Goal: Check status: Check status

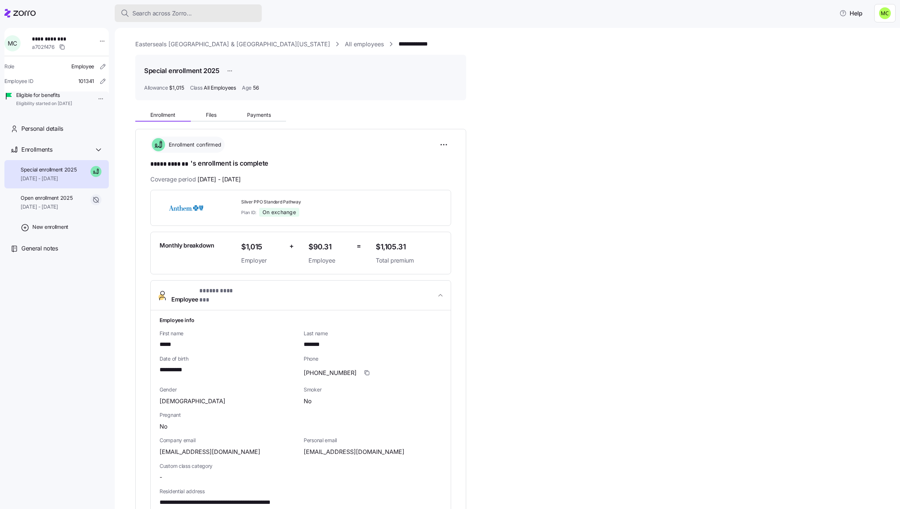
scroll to position [110, 0]
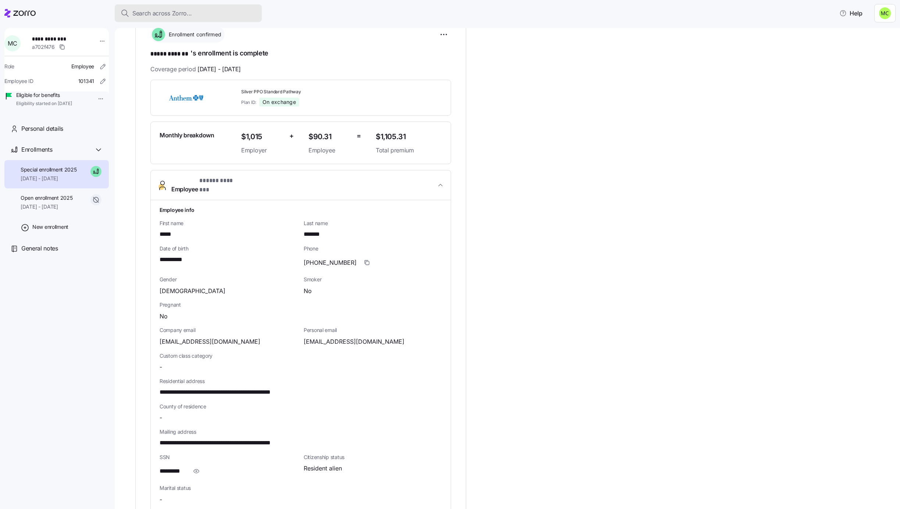
click at [184, 12] on span "Search across Zorro..." at bounding box center [162, 13] width 60 height 9
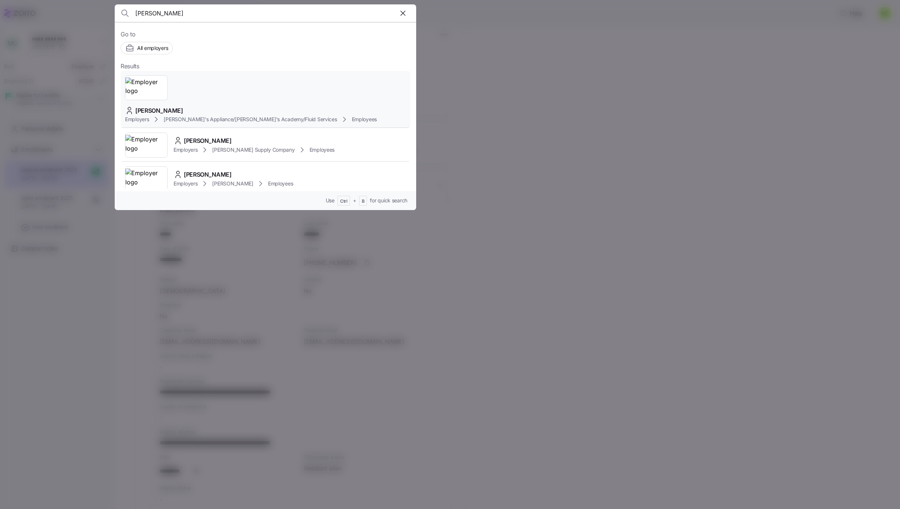
type input "[PERSON_NAME]"
click at [183, 106] on span "[PERSON_NAME]" at bounding box center [159, 110] width 48 height 9
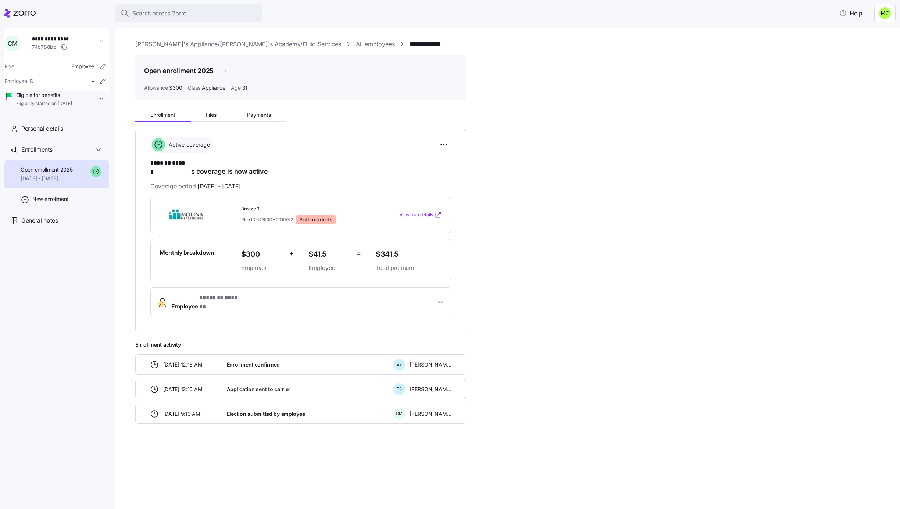
click at [233, 295] on span "* ******* ****** *" at bounding box center [220, 298] width 42 height 9
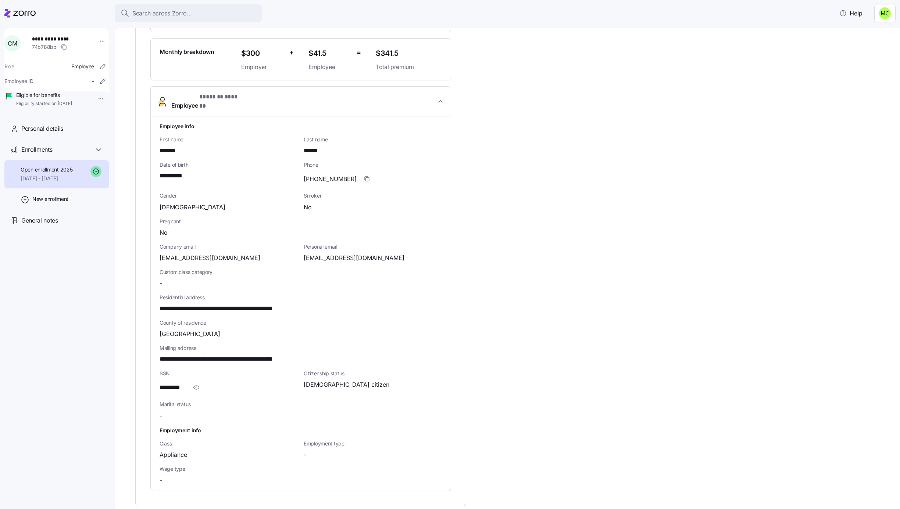
scroll to position [220, 0]
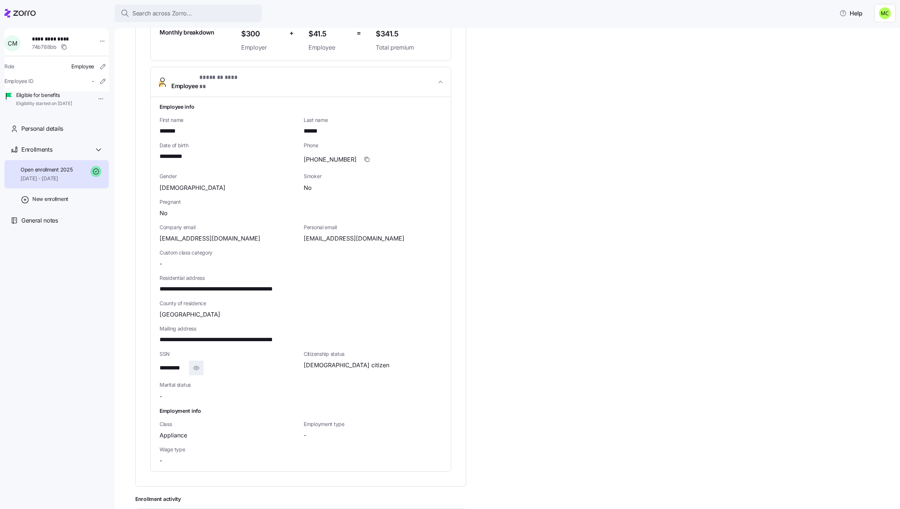
click at [195, 364] on icon "button" at bounding box center [196, 368] width 7 height 9
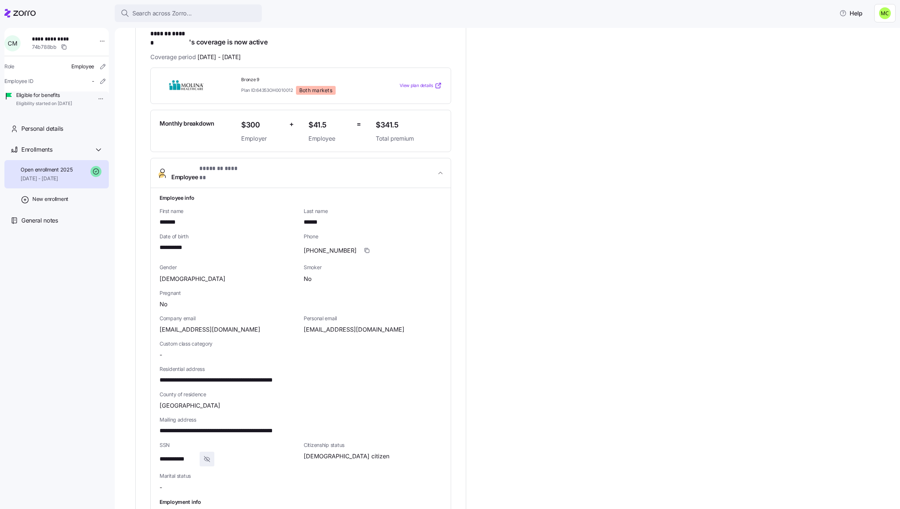
scroll to position [110, 0]
